Goal: Browse casually

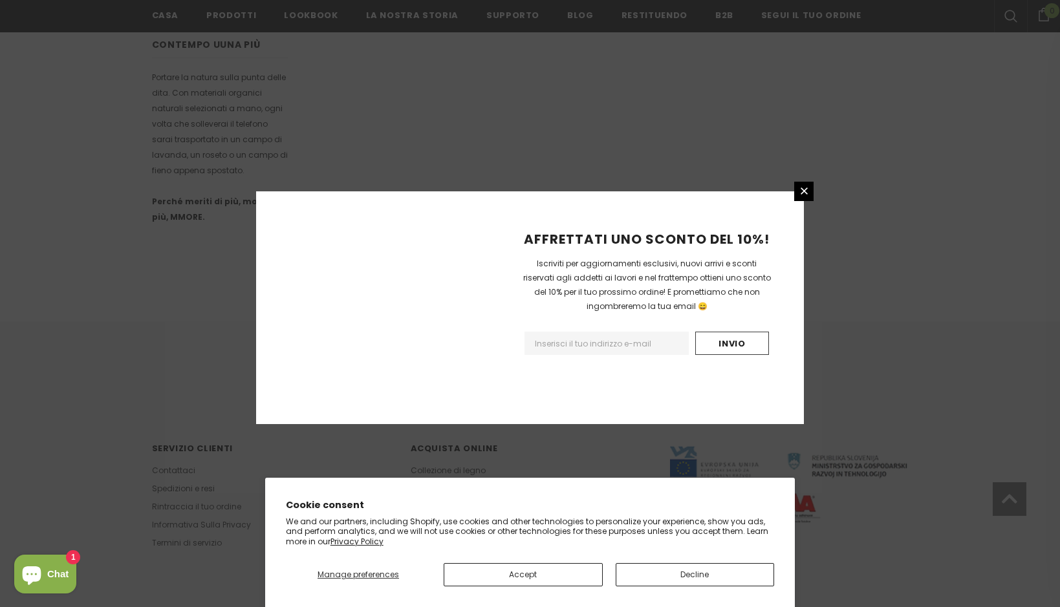
scroll to position [718, 0]
